Goal: Find specific page/section: Find specific page/section

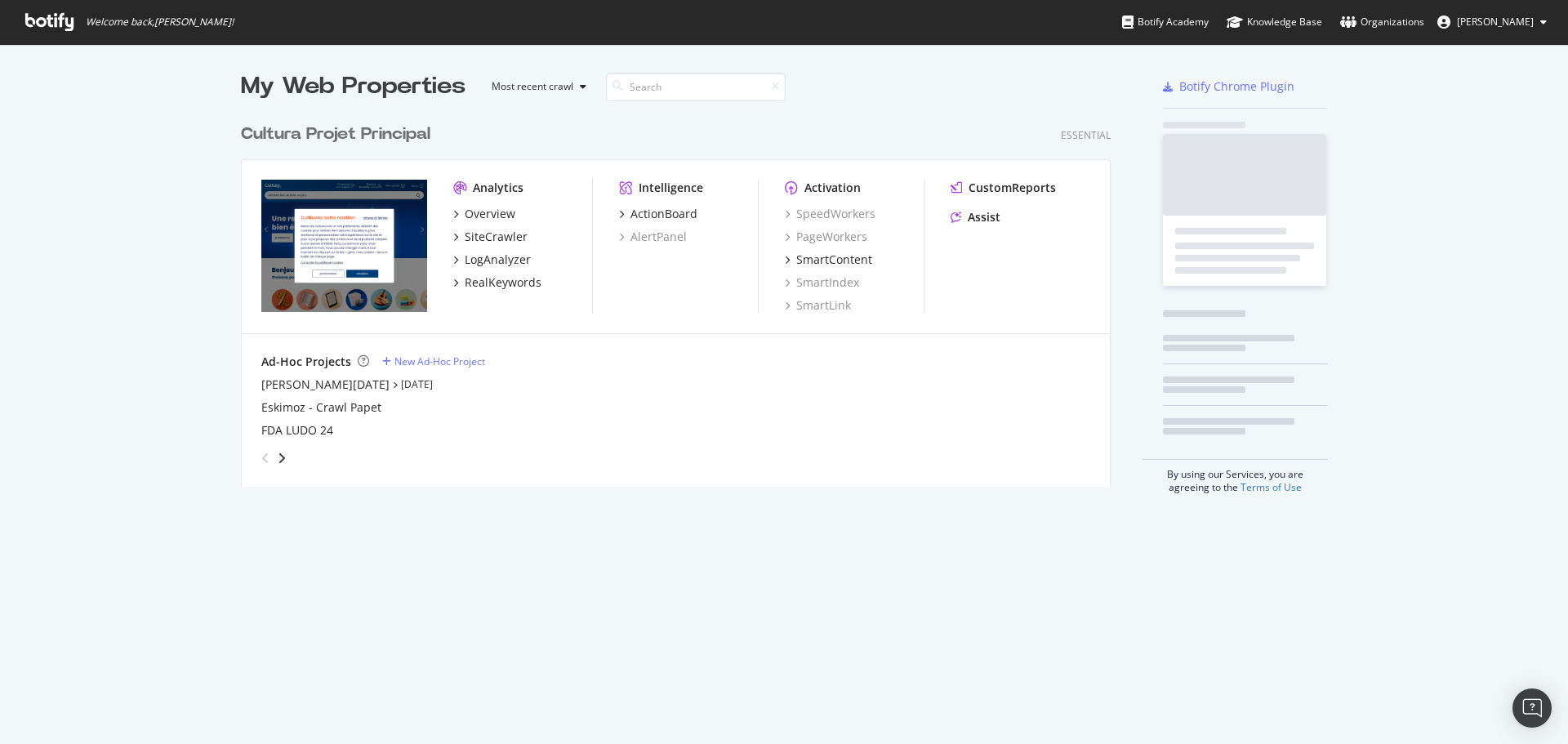
scroll to position [372, 870]
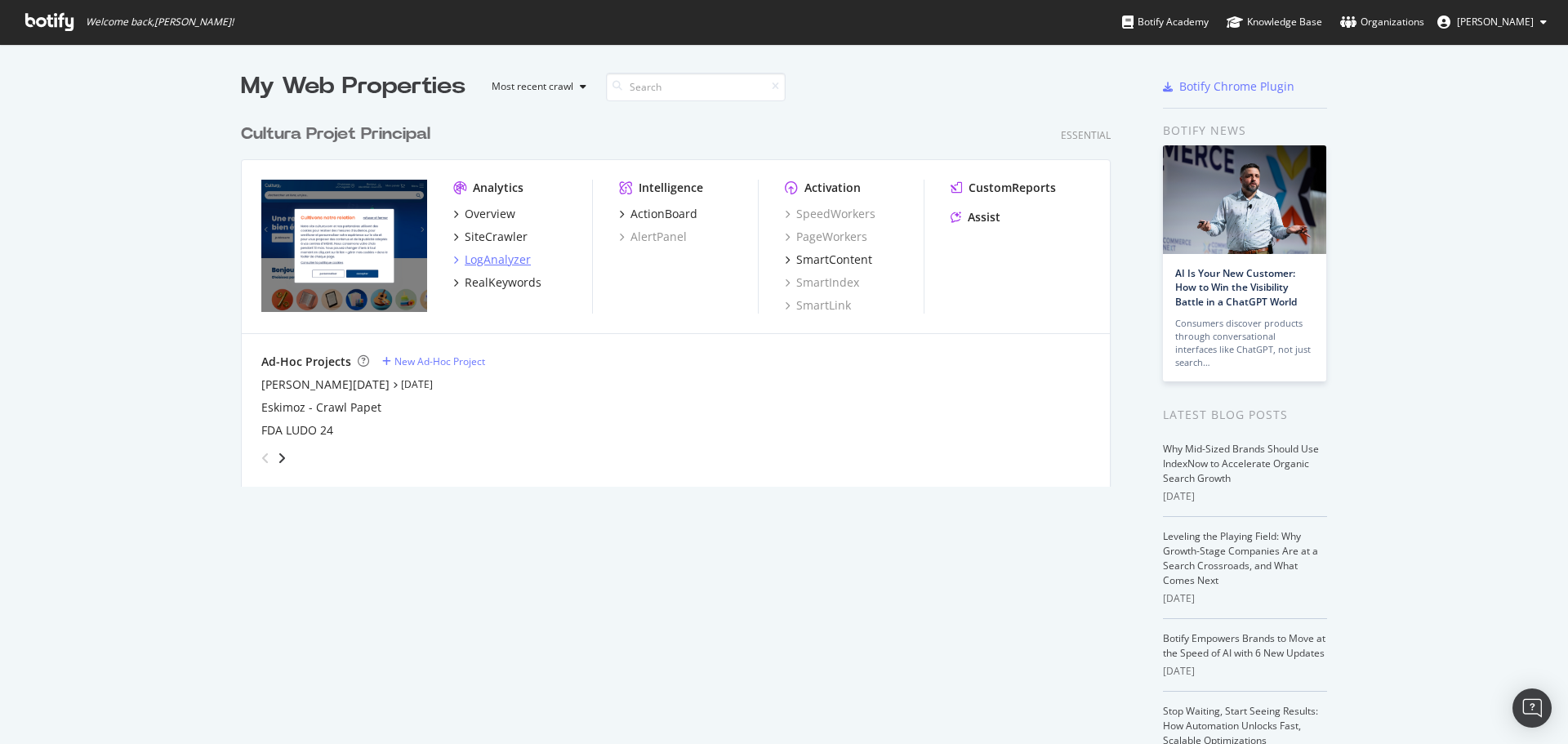
click at [473, 256] on div "LogAnalyzer" at bounding box center [497, 260] width 66 height 17
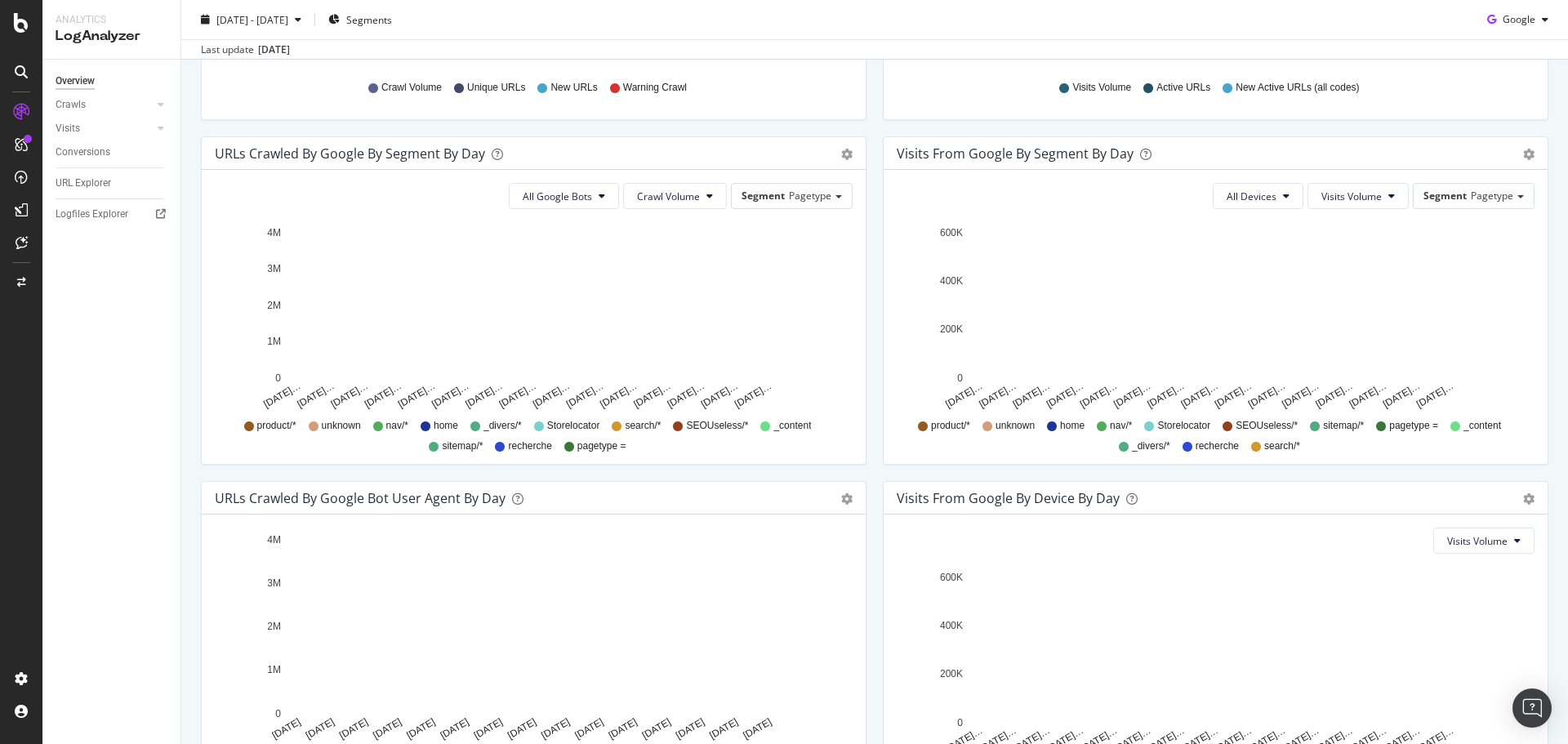
scroll to position [618, 0]
